Goal: Information Seeking & Learning: Learn about a topic

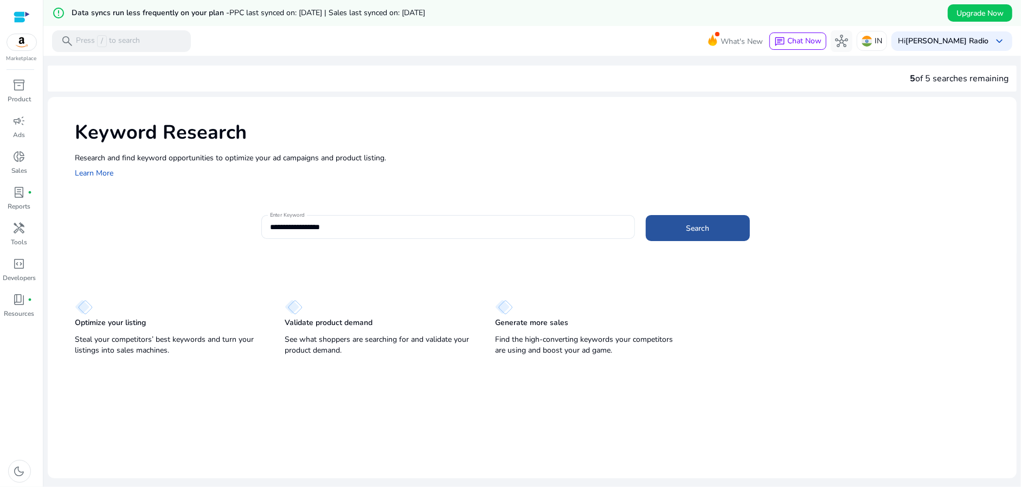
click at [687, 236] on span at bounding box center [698, 228] width 104 height 26
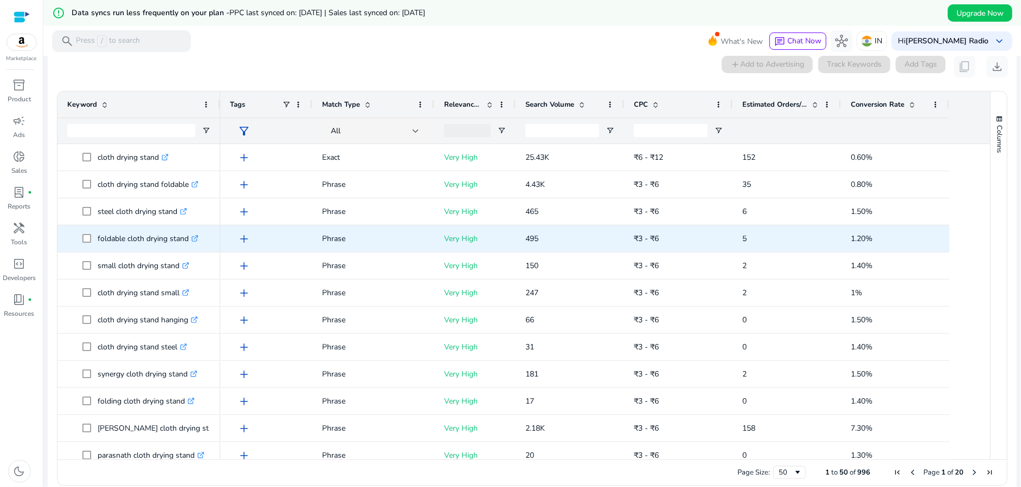
scroll to position [155, 0]
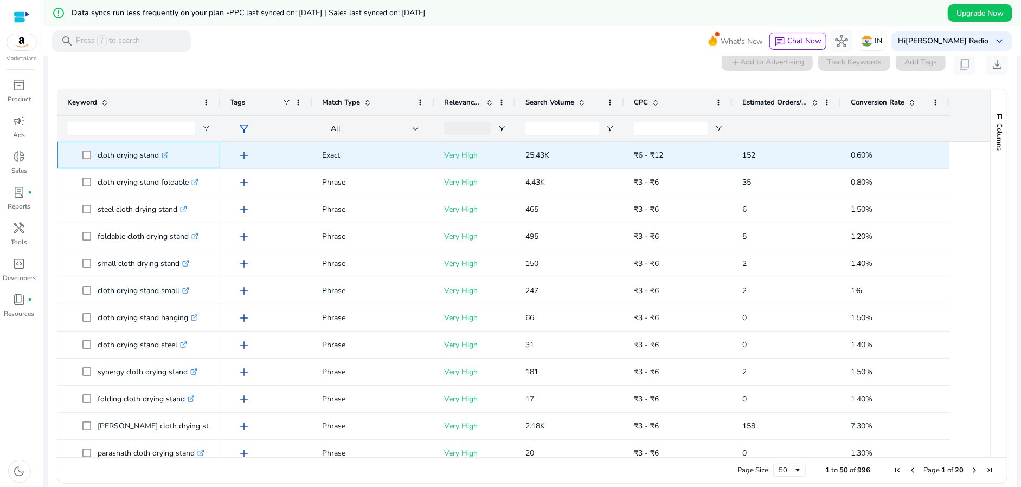
drag, startPoint x: 159, startPoint y: 153, endPoint x: 92, endPoint y: 151, distance: 67.2
click at [92, 151] on span "cloth drying stand .st0{fill:#2c8af8}" at bounding box center [146, 155] width 128 height 22
copy span "cloth drying stand"
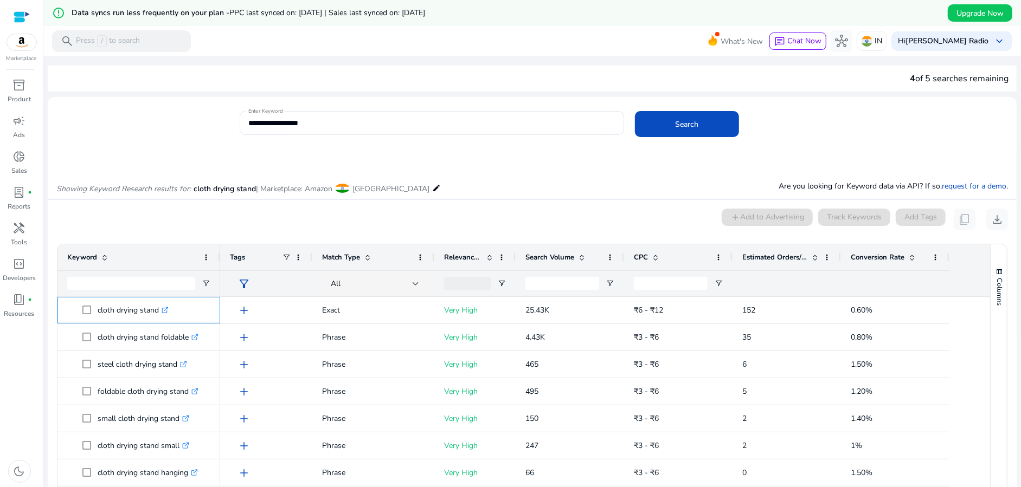
scroll to position [0, 0]
click at [263, 122] on input "**********" at bounding box center [431, 123] width 366 height 12
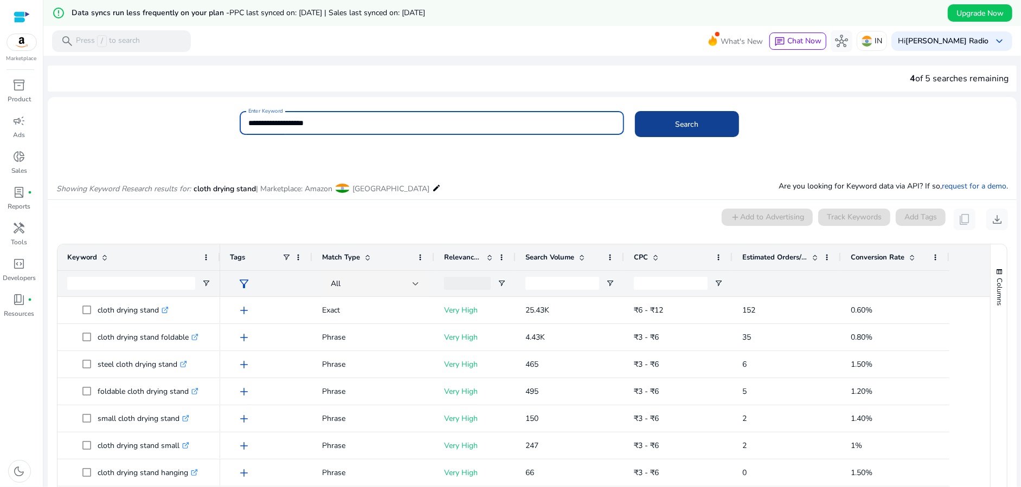
type input "**********"
click at [683, 130] on span at bounding box center [687, 124] width 104 height 26
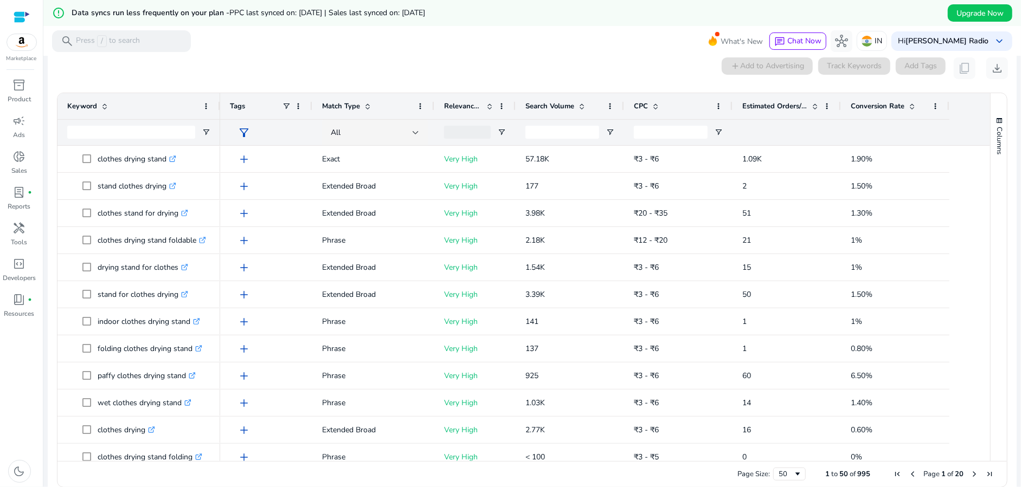
scroll to position [155, 0]
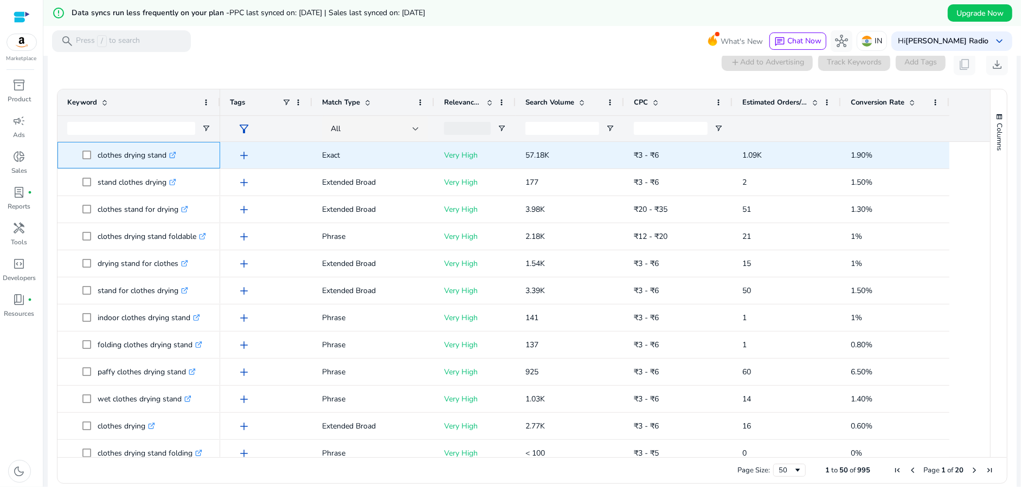
click at [87, 153] on span "clothes drying stand .st0{fill:#2c8af8}" at bounding box center [146, 155] width 128 height 22
copy span "clothes drying stand"
